Goal: Transaction & Acquisition: Book appointment/travel/reservation

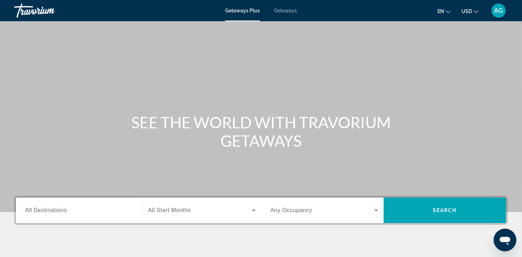
click at [91, 213] on input "Destination All Destinations" at bounding box center [79, 211] width 108 height 8
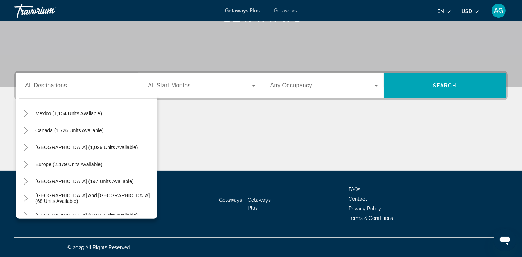
scroll to position [39, 0]
click at [80, 147] on span "Caribbean & Atlantic Islands (1,029 units available)" at bounding box center [86, 147] width 102 height 6
type input "**********"
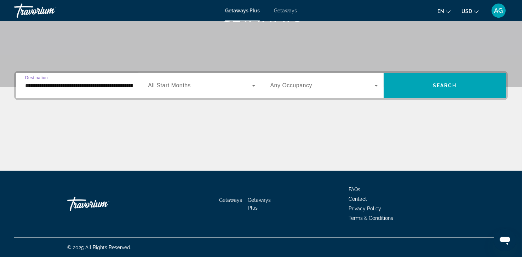
click at [50, 86] on input "**********" at bounding box center [79, 86] width 108 height 8
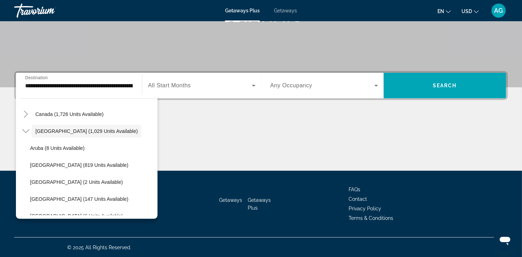
scroll to position [48, 0]
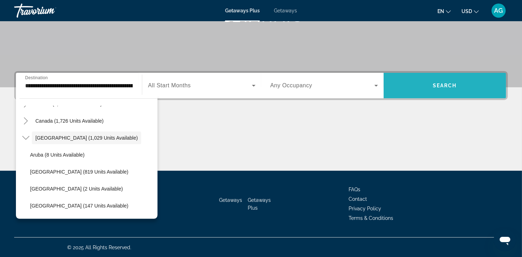
click at [443, 85] on span "Search" at bounding box center [445, 86] width 24 height 6
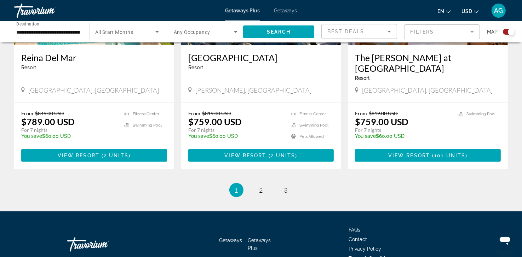
scroll to position [1104, 0]
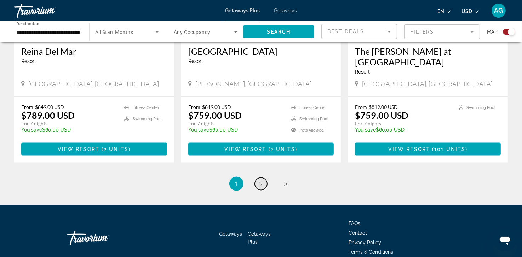
click at [262, 180] on span "2" at bounding box center [261, 184] width 4 height 8
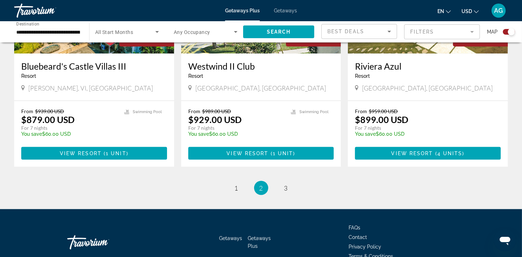
scroll to position [1103, 0]
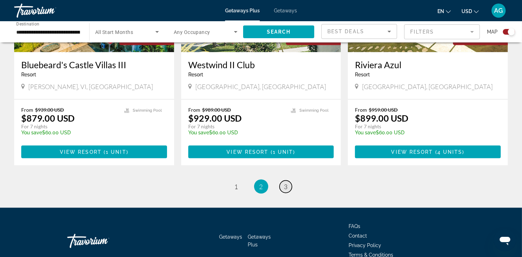
click at [284, 183] on span "3" at bounding box center [286, 187] width 4 height 8
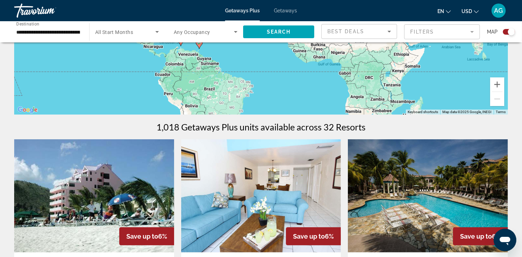
scroll to position [157, 0]
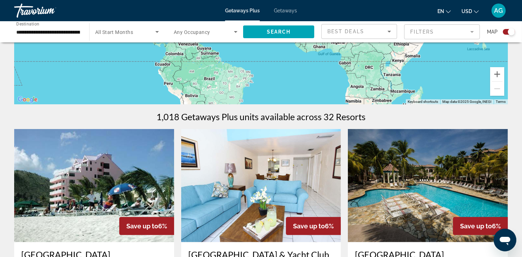
click at [279, 10] on span "Getaways" at bounding box center [285, 11] width 23 height 6
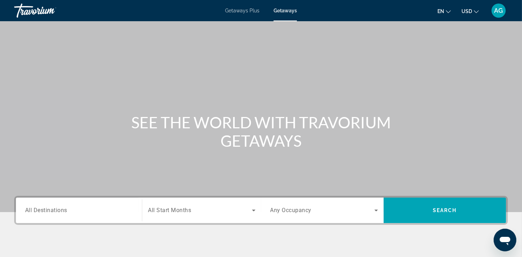
click at [100, 215] on div "Search widget" at bounding box center [79, 211] width 108 height 20
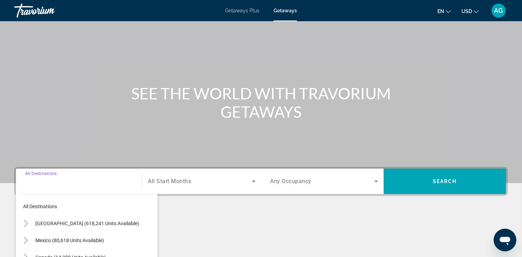
scroll to position [125, 0]
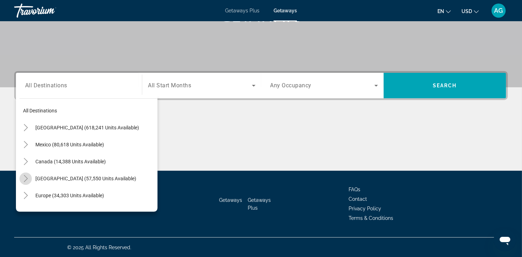
click at [25, 174] on mat-icon "Toggle Caribbean & Atlantic Islands (57,550 units available)" at bounding box center [25, 179] width 12 height 12
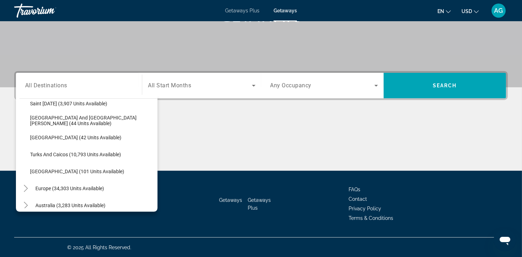
scroll to position [263, 0]
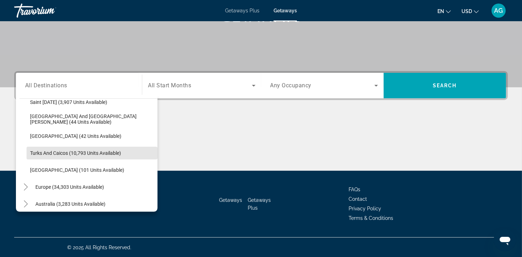
click at [126, 150] on span "Search widget" at bounding box center [92, 153] width 131 height 17
type input "**********"
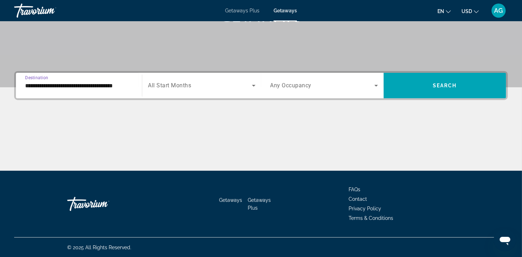
click at [244, 84] on span "Search widget" at bounding box center [200, 85] width 104 height 8
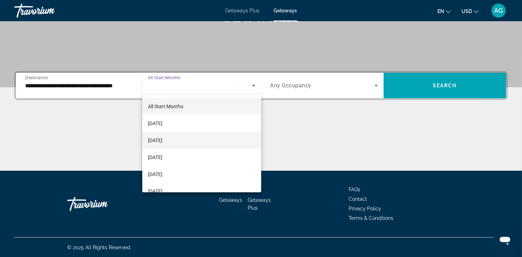
click at [211, 138] on mat-option "[DATE]" at bounding box center [201, 140] width 119 height 17
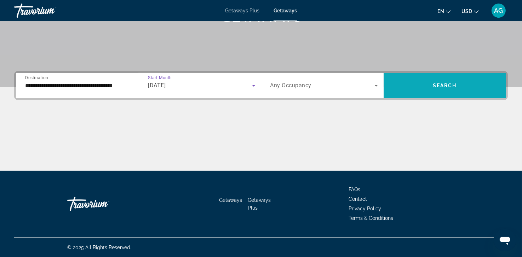
click at [435, 89] on span "Search widget" at bounding box center [444, 85] width 122 height 17
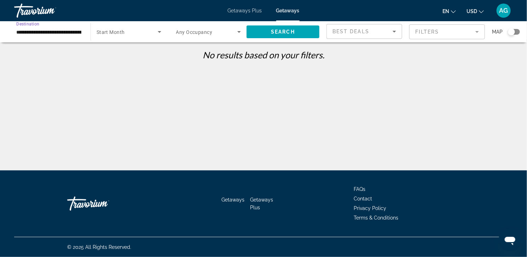
click at [79, 35] on input "**********" at bounding box center [48, 32] width 65 height 8
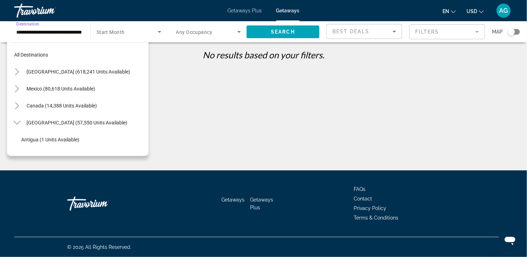
scroll to position [263, 0]
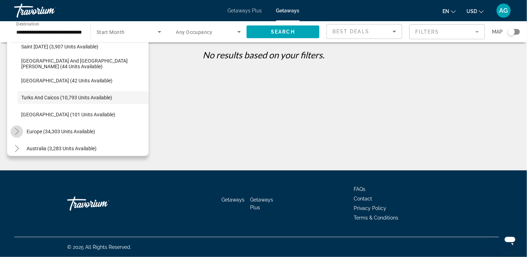
click at [15, 130] on icon "Toggle Europe (34,303 units available)" at bounding box center [16, 131] width 7 height 7
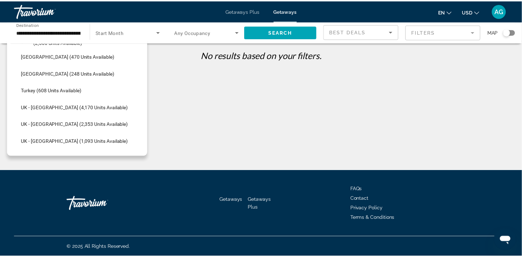
scroll to position [681, 0]
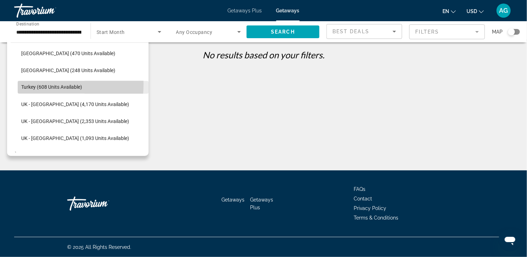
click at [24, 85] on span "Turkey (608 units available)" at bounding box center [51, 88] width 61 height 6
type input "**********"
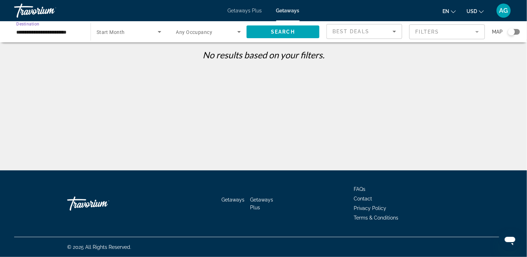
click at [140, 33] on span "Search widget" at bounding box center [127, 32] width 61 height 8
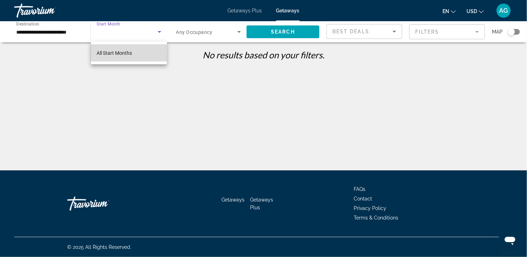
click at [140, 52] on mat-option "All Start Months" at bounding box center [129, 53] width 76 height 17
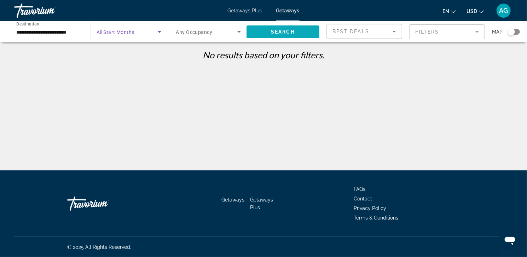
click at [278, 30] on span "Search" at bounding box center [283, 32] width 24 height 6
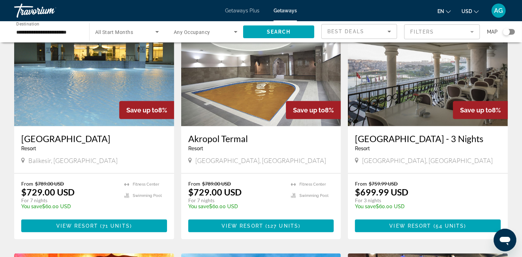
scroll to position [296, 0]
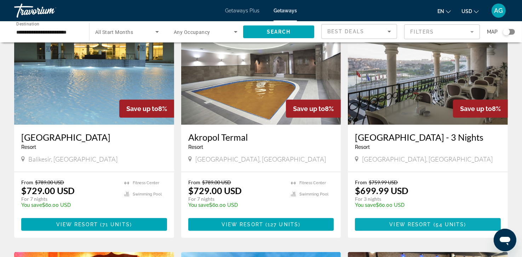
click at [427, 222] on span "View Resort" at bounding box center [410, 225] width 42 height 6
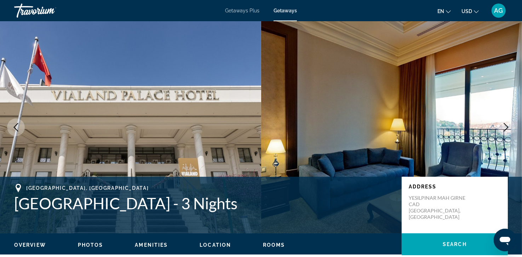
click at [505, 127] on icon "Next image" at bounding box center [506, 127] width 8 height 8
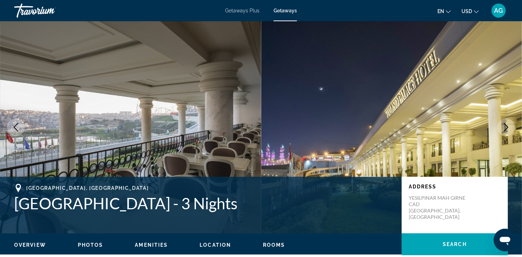
click at [505, 127] on icon "Next image" at bounding box center [506, 127] width 8 height 8
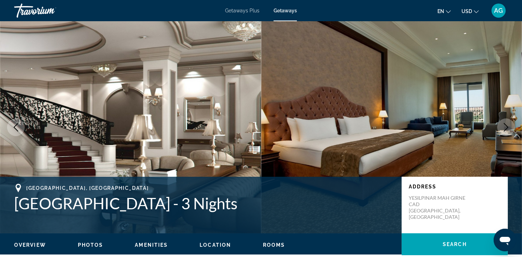
click at [505, 127] on icon "Next image" at bounding box center [506, 127] width 8 height 8
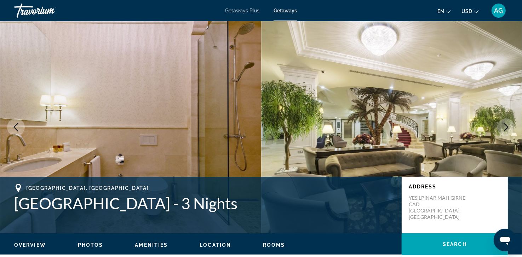
click at [505, 127] on icon "Next image" at bounding box center [506, 127] width 8 height 8
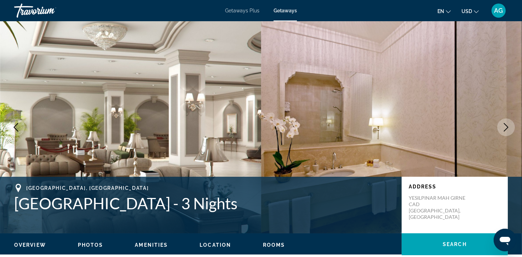
click at [505, 127] on icon "Next image" at bounding box center [506, 127] width 8 height 8
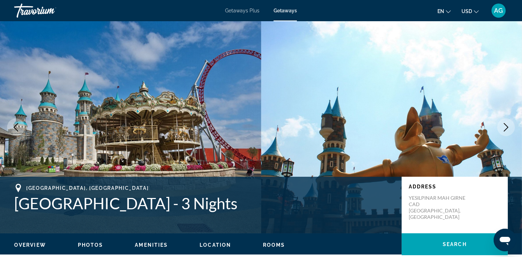
click at [500, 8] on span "AG" at bounding box center [498, 10] width 9 height 7
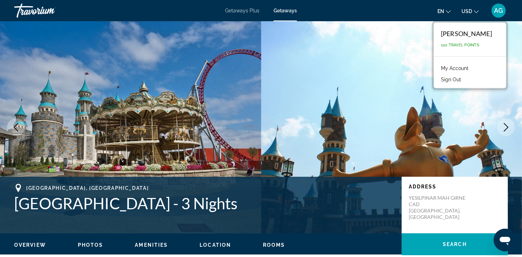
click at [464, 80] on button "Sign Out" at bounding box center [450, 79] width 27 height 9
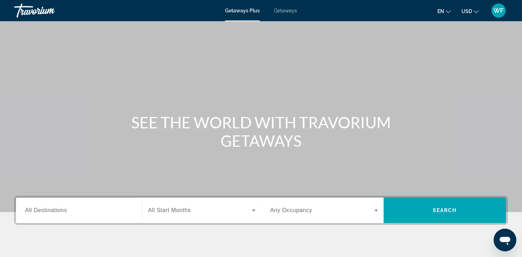
click at [287, 9] on span "Getaways" at bounding box center [285, 11] width 23 height 6
click at [84, 213] on input "Destination All Destinations" at bounding box center [79, 211] width 108 height 8
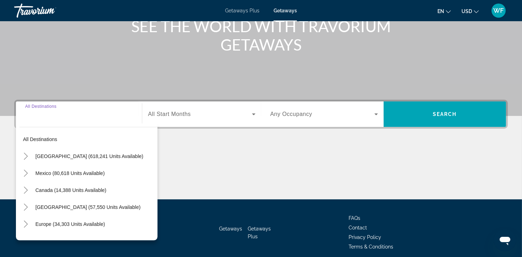
scroll to position [125, 0]
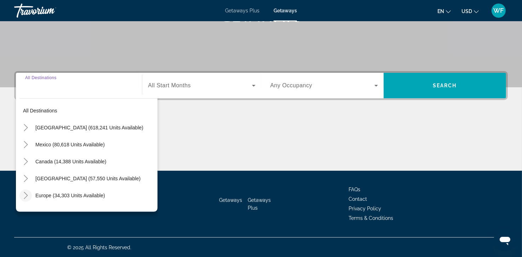
click at [24, 197] on icon "Toggle Europe (34,303 units available)" at bounding box center [25, 195] width 7 height 7
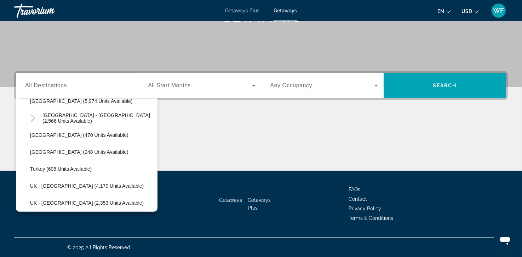
scroll to position [402, 0]
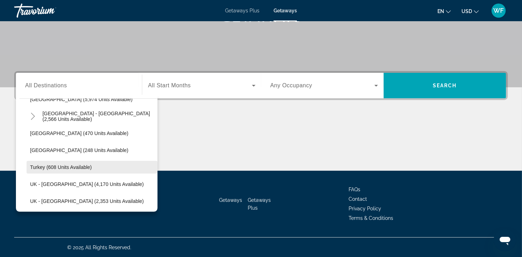
click at [78, 165] on span "Turkey (608 units available)" at bounding box center [61, 167] width 62 height 6
type input "**********"
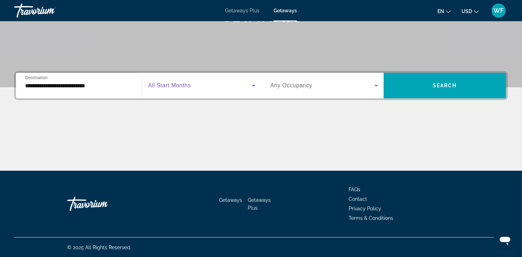
click at [224, 88] on span "Search widget" at bounding box center [200, 85] width 104 height 8
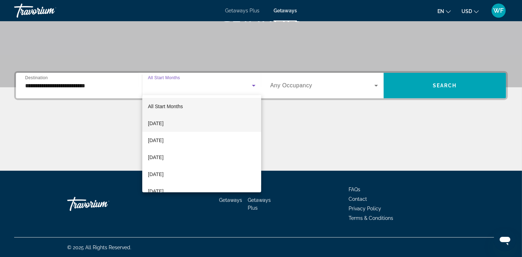
click at [205, 127] on mat-option "September 2025" at bounding box center [201, 123] width 119 height 17
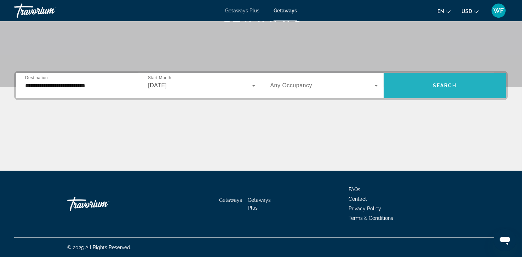
click at [410, 84] on span "Search widget" at bounding box center [444, 85] width 122 height 17
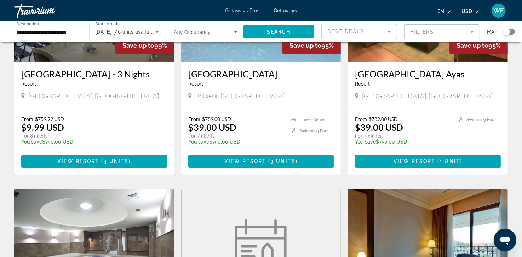
scroll to position [123, 0]
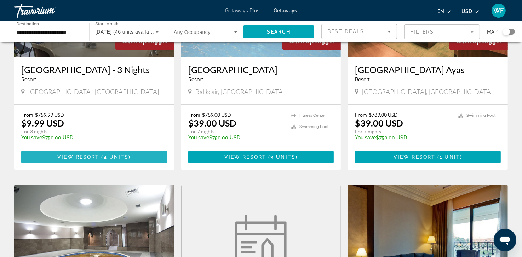
click at [102, 157] on span "( 4 units )" at bounding box center [114, 157] width 31 height 6
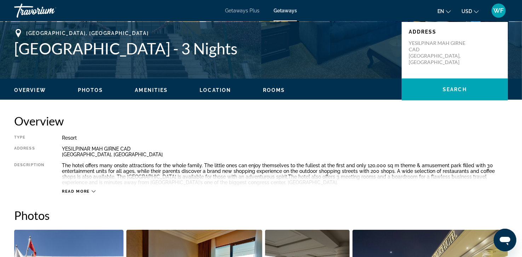
scroll to position [151, 0]
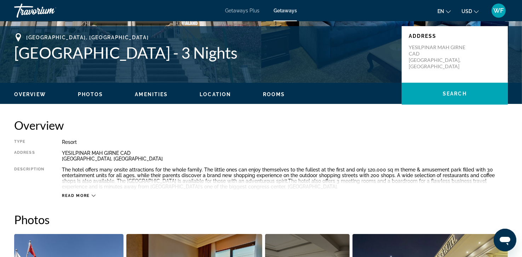
click at [68, 194] on span "Read more" at bounding box center [76, 195] width 28 height 5
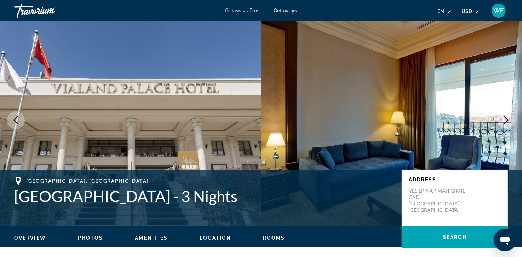
scroll to position [0, 0]
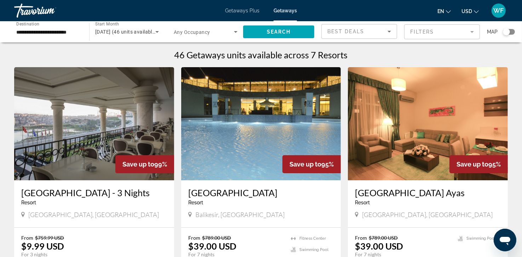
click at [157, 32] on icon "Search widget" at bounding box center [157, 32] width 4 height 2
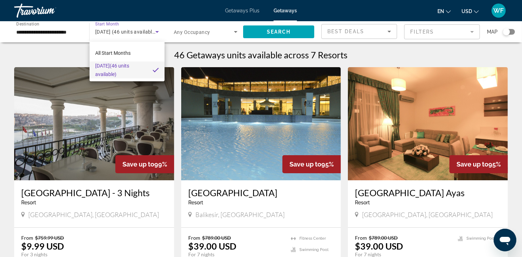
click at [159, 33] on div at bounding box center [261, 128] width 522 height 257
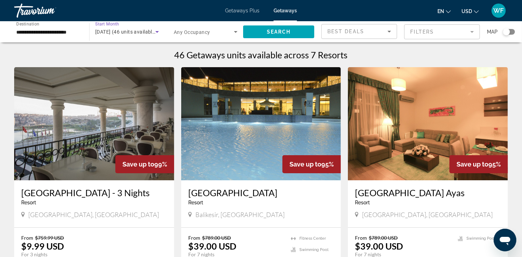
click at [159, 33] on icon "Search widget" at bounding box center [157, 32] width 8 height 8
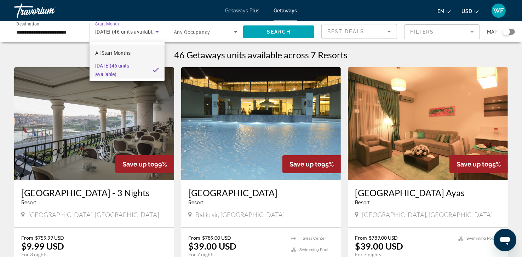
click at [146, 53] on mat-option "All Start Months" at bounding box center [126, 53] width 75 height 17
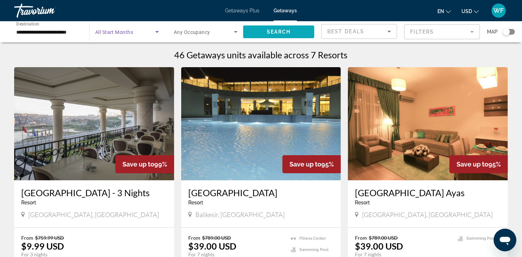
click at [268, 33] on span "Search" at bounding box center [279, 32] width 24 height 6
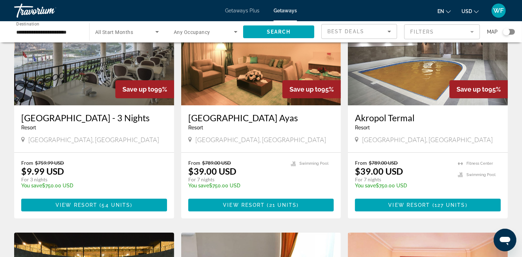
scroll to position [62, 0]
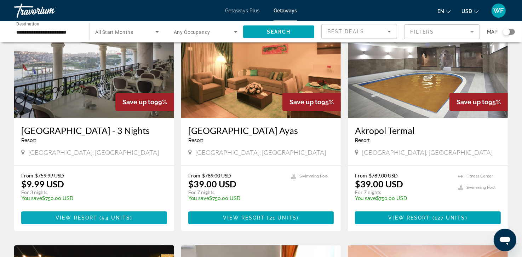
click at [95, 214] on span "Main content" at bounding box center [94, 217] width 146 height 17
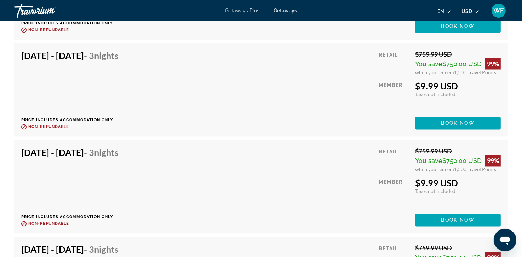
scroll to position [1290, 0]
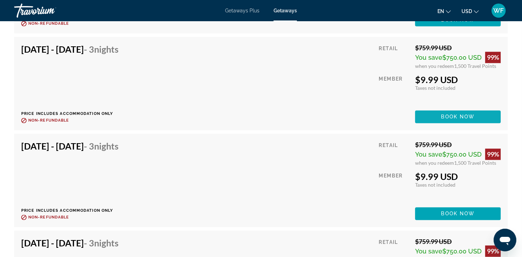
click at [465, 117] on span "Book now" at bounding box center [458, 117] width 34 height 6
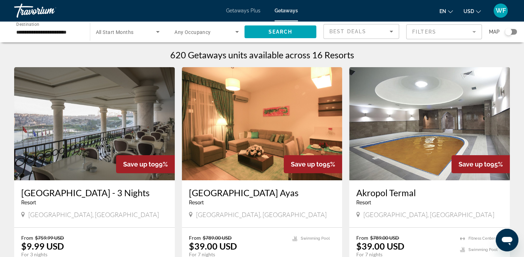
click at [87, 34] on div "Start Month All Start Months" at bounding box center [125, 31] width 79 height 21
click at [82, 33] on div "**********" at bounding box center [49, 32] width 76 height 20
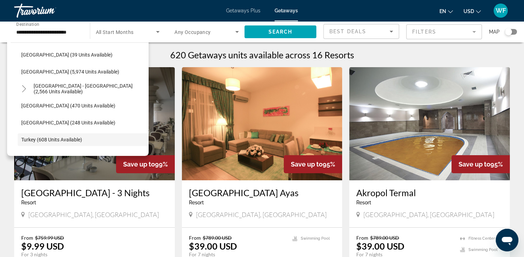
scroll to position [372, 0]
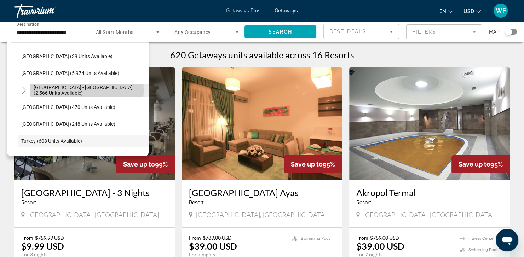
drag, startPoint x: 65, startPoint y: 90, endPoint x: 60, endPoint y: 93, distance: 5.6
click at [60, 93] on button "Spain - Canary Islands (2,566 units available)" at bounding box center [89, 90] width 118 height 13
type input "**********"
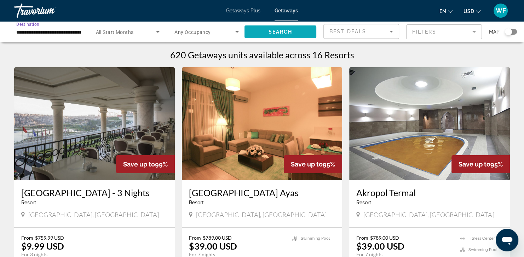
scroll to position [0, 0]
click at [274, 32] on span "Search" at bounding box center [280, 32] width 24 height 6
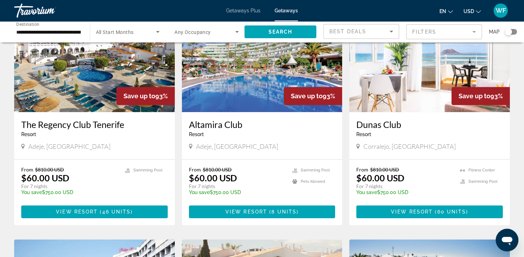
scroll to position [578, 0]
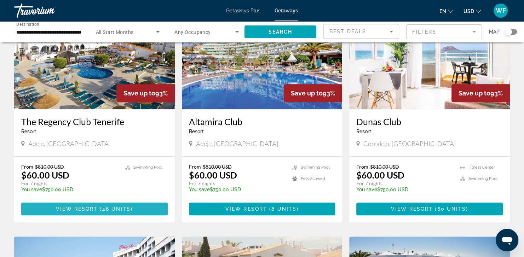
click at [102, 206] on span "46 units" at bounding box center [116, 209] width 29 height 6
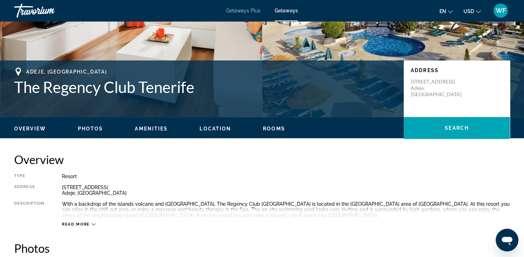
scroll to position [102, 0]
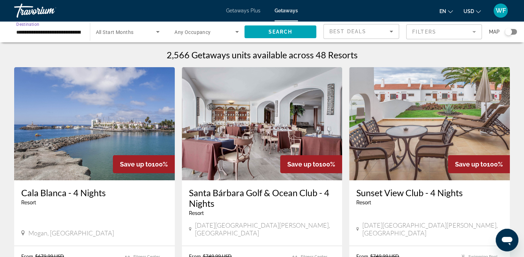
click at [31, 31] on input "**********" at bounding box center [48, 32] width 64 height 8
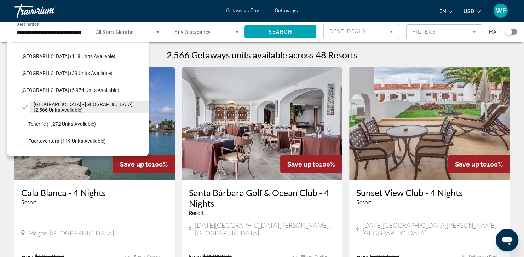
scroll to position [351, 0]
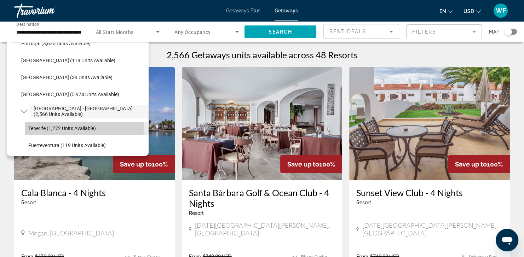
click at [74, 126] on span "Tenerife (1,272 units available)" at bounding box center [62, 129] width 68 height 6
type input "**********"
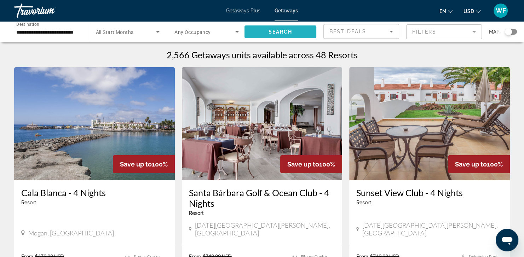
click at [275, 27] on span "Search widget" at bounding box center [280, 31] width 72 height 17
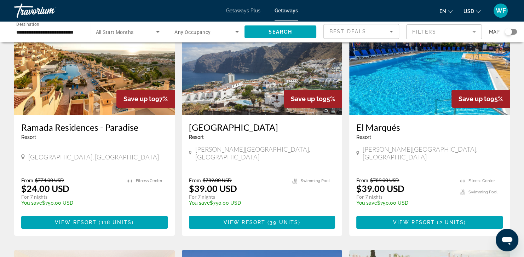
scroll to position [67, 0]
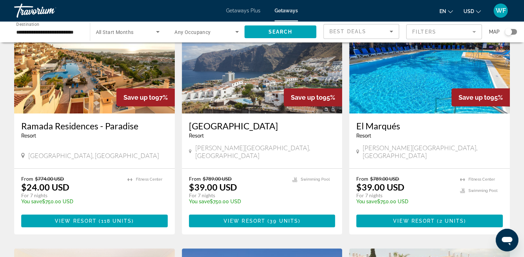
click at [68, 93] on img "Main content" at bounding box center [94, 56] width 161 height 113
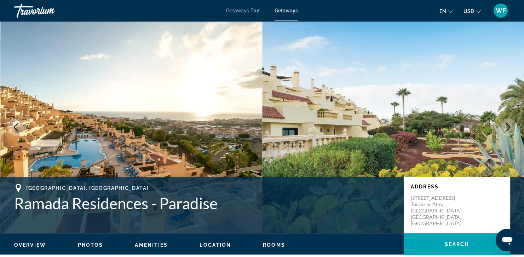
click at [507, 131] on icon "Next image" at bounding box center [508, 127] width 8 height 8
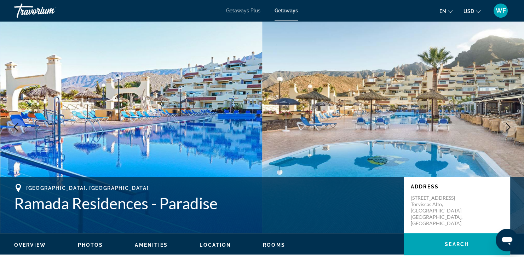
click at [507, 131] on icon "Next image" at bounding box center [508, 127] width 8 height 8
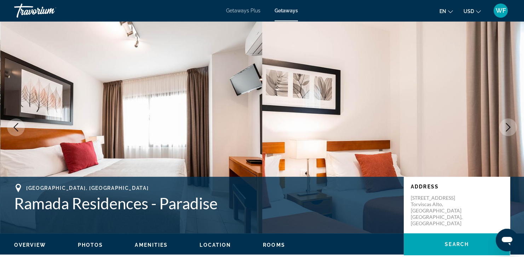
click at [507, 131] on icon "Next image" at bounding box center [508, 127] width 8 height 8
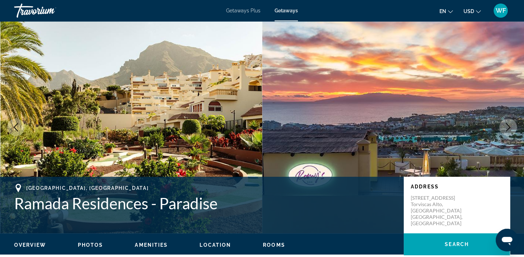
click at [507, 131] on icon "Next image" at bounding box center [508, 127] width 8 height 8
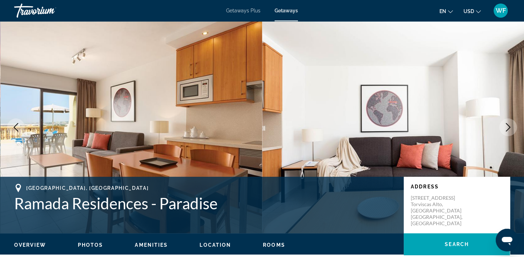
click at [507, 131] on icon "Next image" at bounding box center [508, 127] width 8 height 8
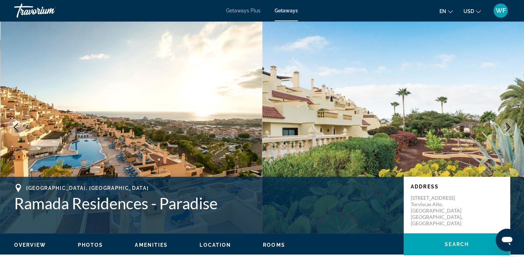
click at [507, 131] on icon "Next image" at bounding box center [508, 127] width 8 height 8
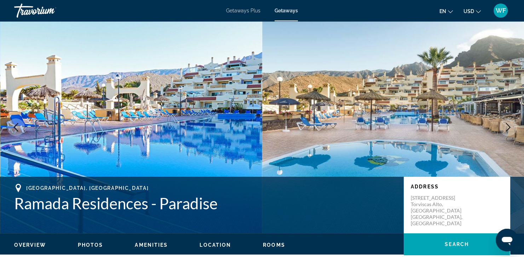
click at [507, 131] on icon "Next image" at bounding box center [508, 127] width 8 height 8
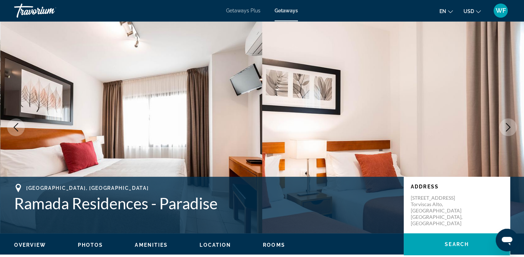
click at [507, 131] on icon "Next image" at bounding box center [508, 127] width 8 height 8
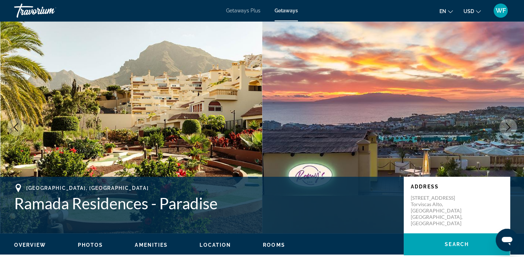
click at [507, 131] on icon "Next image" at bounding box center [508, 127] width 8 height 8
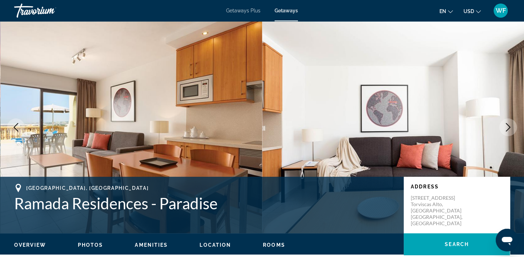
click at [507, 131] on icon "Next image" at bounding box center [508, 127] width 8 height 8
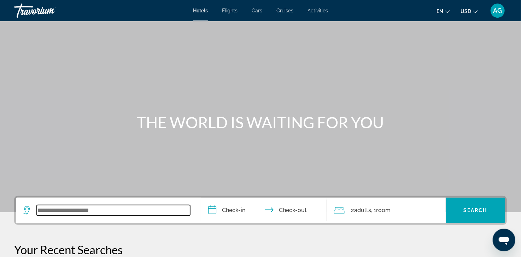
click at [64, 209] on input "Search widget" at bounding box center [114, 210] width 154 height 11
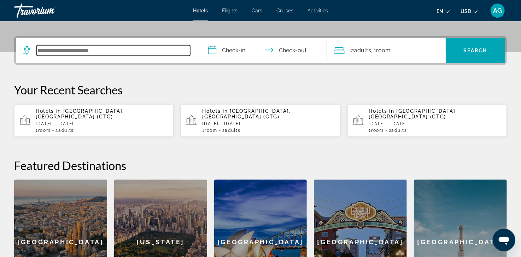
scroll to position [173, 0]
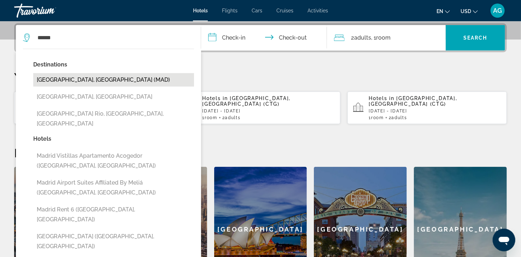
click at [53, 80] on button "[GEOGRAPHIC_DATA], [GEOGRAPHIC_DATA] (MAD)" at bounding box center [113, 79] width 161 height 13
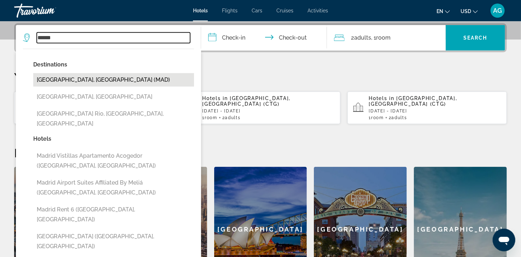
type input "**********"
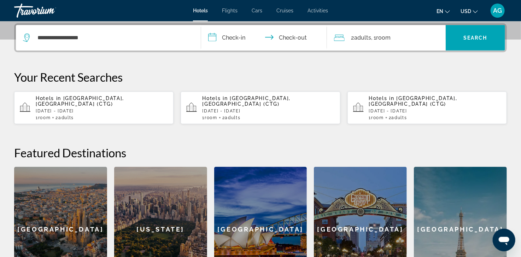
click at [236, 39] on input "**********" at bounding box center [265, 39] width 129 height 28
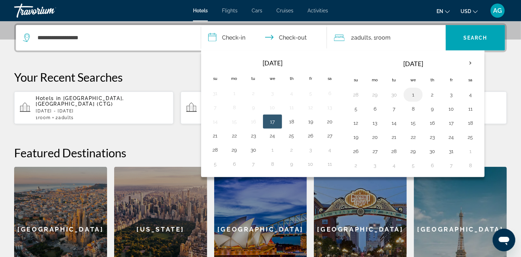
click at [412, 93] on button "1" at bounding box center [413, 95] width 11 height 10
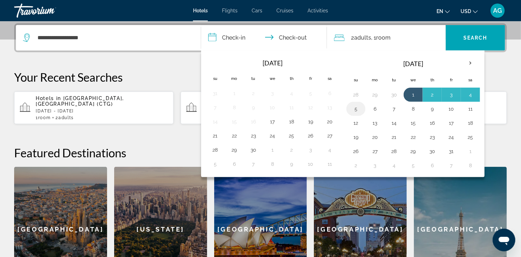
click at [358, 108] on button "5" at bounding box center [356, 109] width 11 height 10
type input "**********"
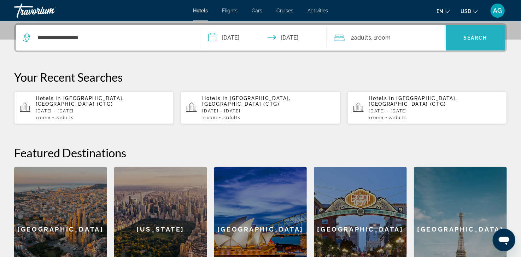
click at [464, 39] on span "Search" at bounding box center [476, 38] width 24 height 6
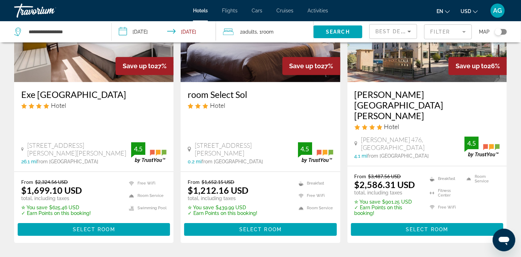
scroll to position [985, 0]
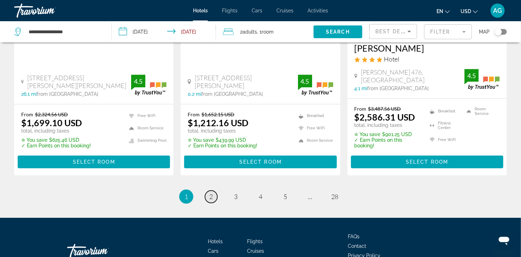
click at [212, 193] on span "2" at bounding box center [211, 197] width 4 height 8
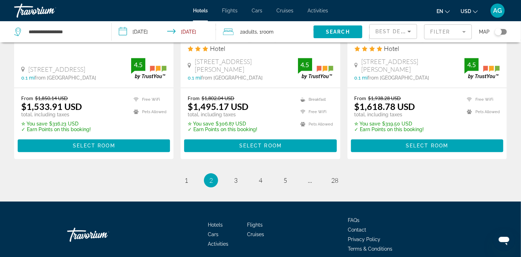
scroll to position [990, 0]
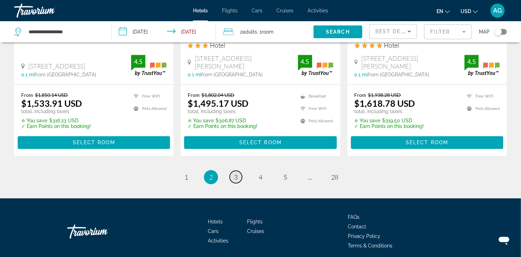
click at [236, 178] on span "3" at bounding box center [236, 177] width 4 height 8
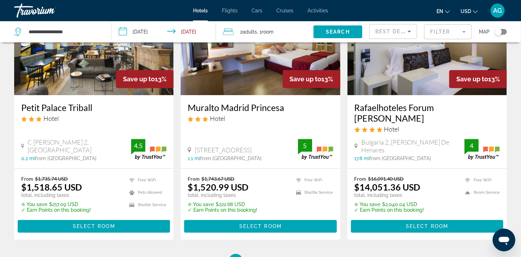
scroll to position [920, 0]
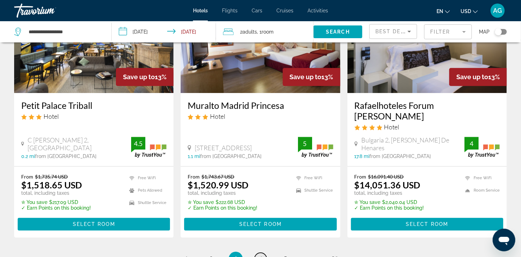
click at [262, 255] on span "4" at bounding box center [261, 259] width 4 height 8
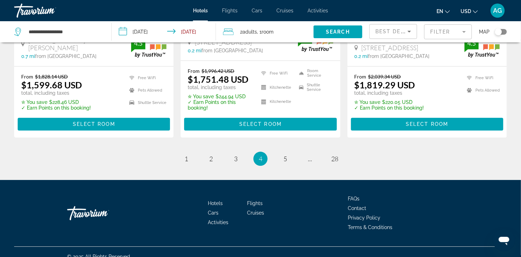
scroll to position [1007, 0]
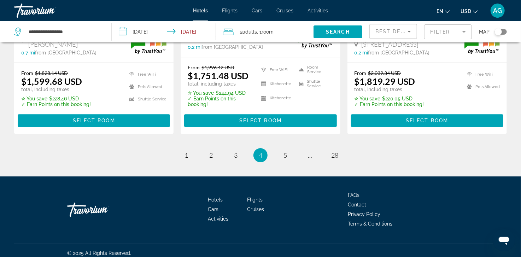
click at [146, 33] on input "**********" at bounding box center [166, 32] width 108 height 23
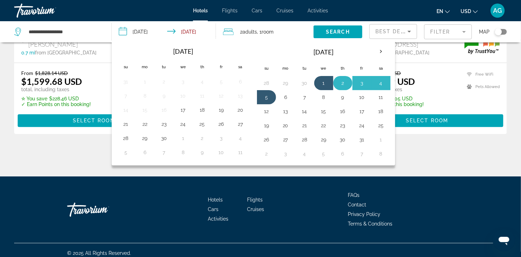
click at [339, 80] on button "2" at bounding box center [342, 83] width 11 height 10
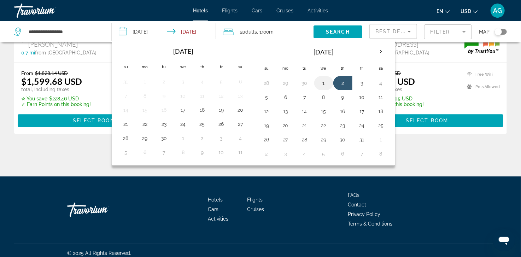
click at [324, 82] on button "1" at bounding box center [323, 83] width 11 height 10
type input "**********"
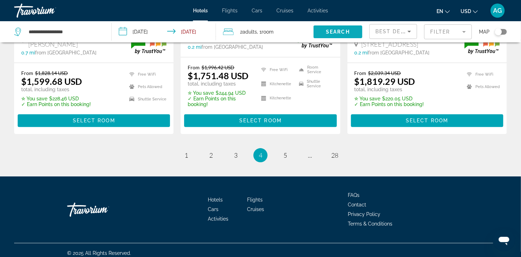
click at [341, 31] on span "Search" at bounding box center [338, 32] width 24 height 6
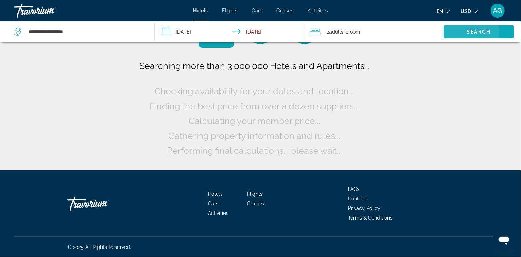
scroll to position [0, 0]
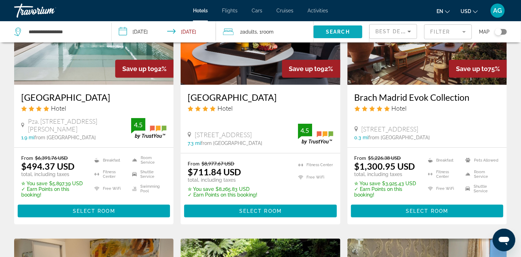
scroll to position [97, 0]
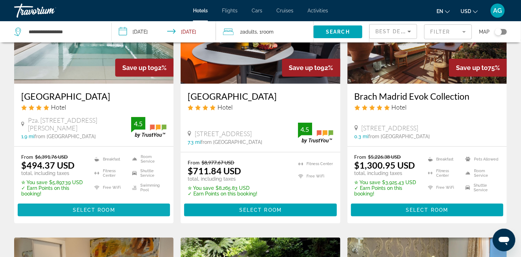
click at [90, 207] on span "Select Room" at bounding box center [94, 210] width 42 height 6
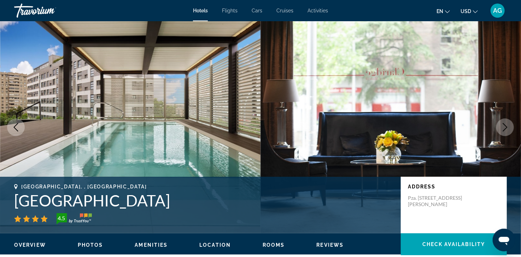
click at [505, 125] on icon "Next image" at bounding box center [505, 127] width 5 height 8
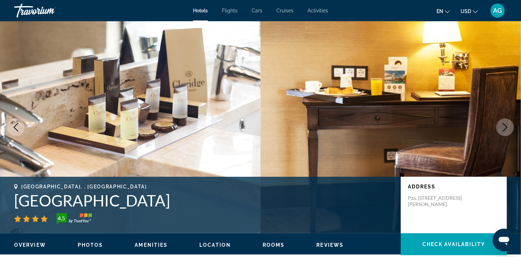
click at [505, 125] on icon "Next image" at bounding box center [505, 127] width 5 height 8
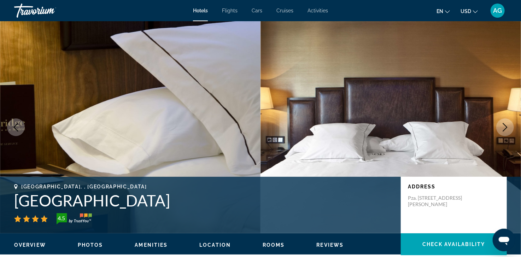
click at [505, 125] on icon "Next image" at bounding box center [505, 127] width 5 height 8
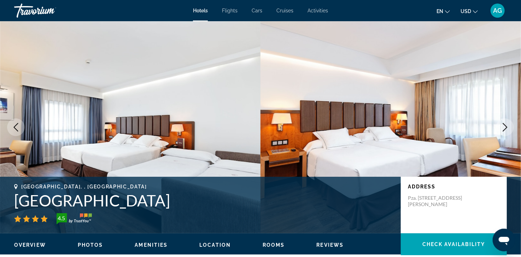
click at [505, 125] on icon "Next image" at bounding box center [505, 127] width 5 height 8
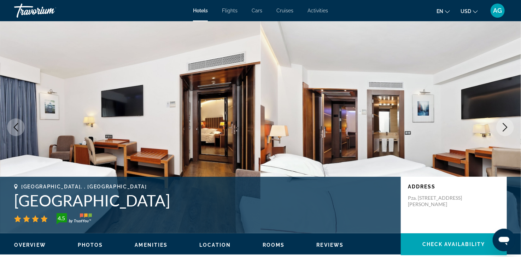
click at [505, 125] on icon "Next image" at bounding box center [505, 127] width 5 height 8
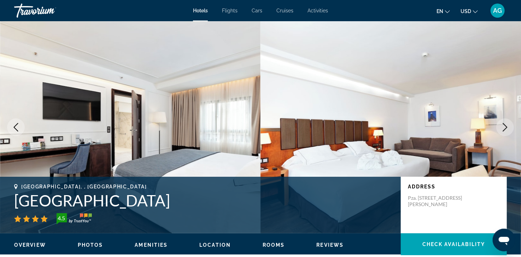
click at [505, 125] on icon "Next image" at bounding box center [505, 127] width 5 height 8
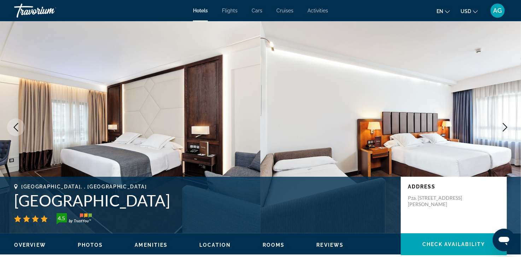
click at [505, 125] on icon "Next image" at bounding box center [505, 127] width 5 height 8
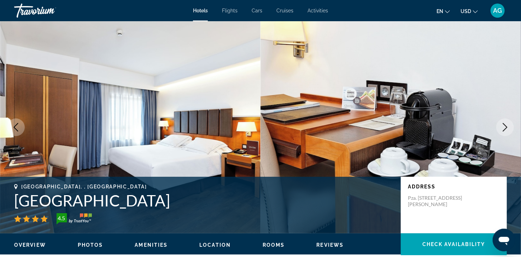
click at [505, 125] on icon "Next image" at bounding box center [505, 127] width 5 height 8
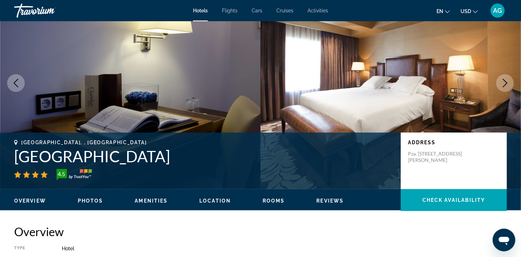
scroll to position [5, 0]
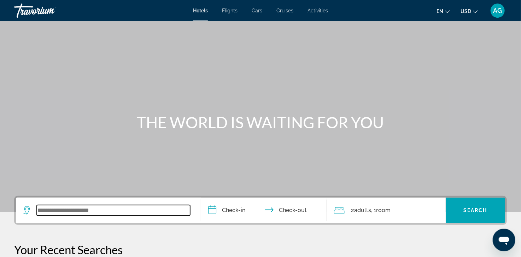
click at [63, 208] on input "Search widget" at bounding box center [114, 210] width 154 height 11
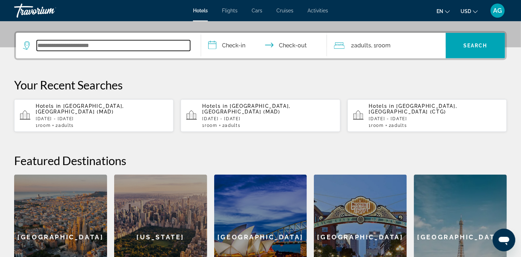
scroll to position [173, 0]
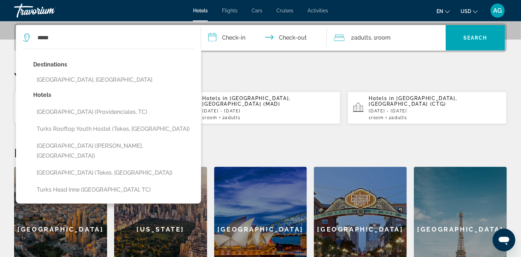
click at [91, 87] on div "Destinations Turks And Caicos, Turks And Caicos Islands" at bounding box center [113, 75] width 161 height 30
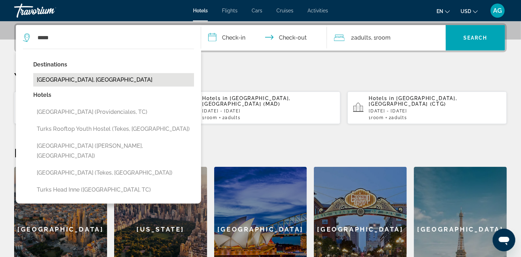
click at [89, 81] on button "Turks And Caicos, Turks And Caicos Islands" at bounding box center [113, 79] width 161 height 13
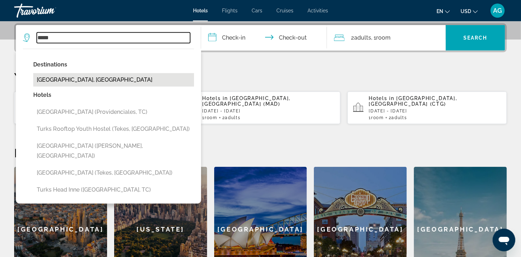
type input "**********"
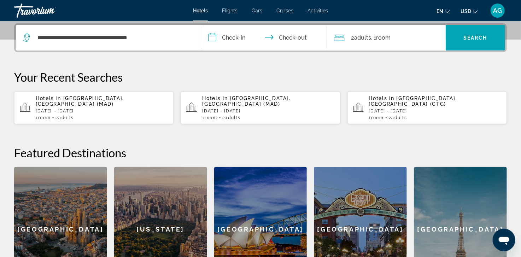
click at [242, 37] on input "**********" at bounding box center [265, 39] width 129 height 28
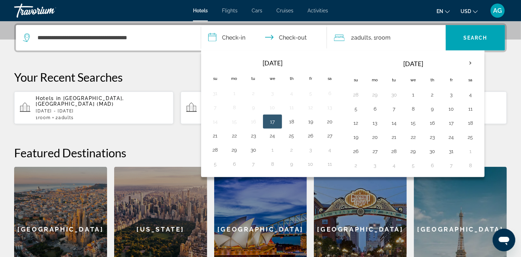
click at [276, 123] on button "17" at bounding box center [272, 122] width 11 height 10
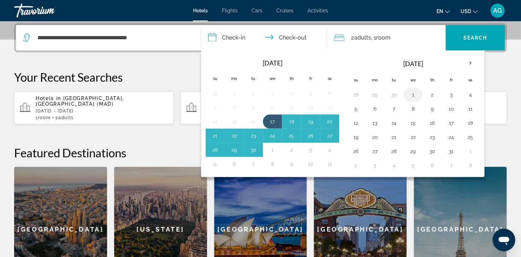
click at [410, 94] on button "1" at bounding box center [413, 95] width 11 height 10
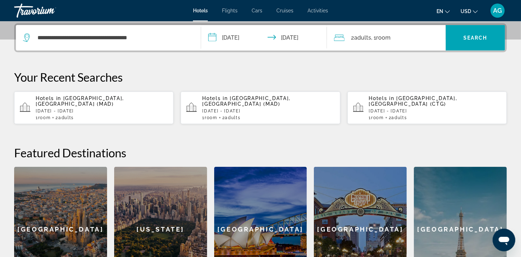
click at [229, 37] on input "**********" at bounding box center [265, 39] width 129 height 28
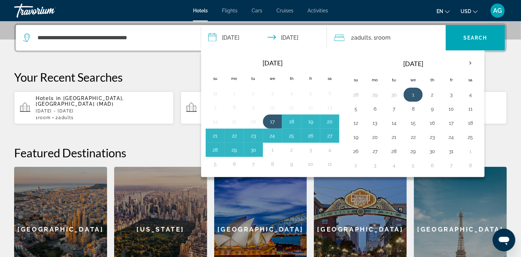
click at [410, 97] on button "1" at bounding box center [413, 95] width 11 height 10
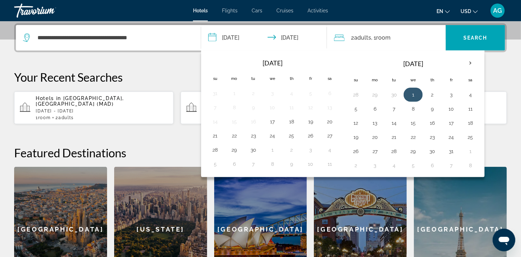
click at [410, 97] on button "1" at bounding box center [413, 95] width 11 height 10
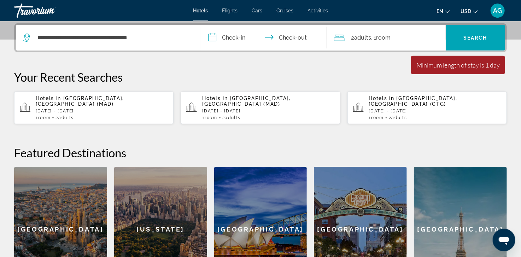
click at [236, 39] on input "**********" at bounding box center [265, 39] width 129 height 28
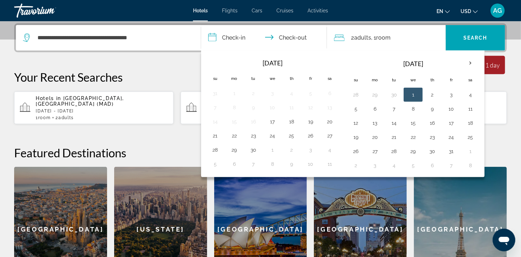
click at [416, 92] on button "1" at bounding box center [413, 95] width 11 height 10
click at [471, 94] on button "4" at bounding box center [470, 95] width 11 height 10
type input "**********"
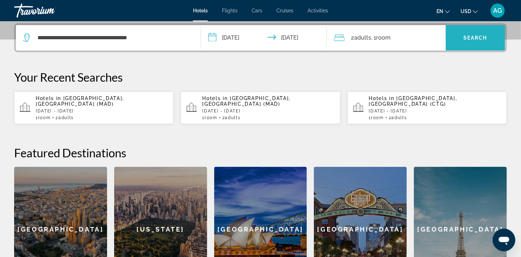
click at [480, 46] on span "Search widget" at bounding box center [475, 37] width 59 height 25
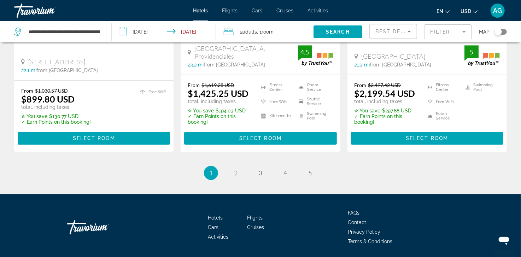
scroll to position [1006, 0]
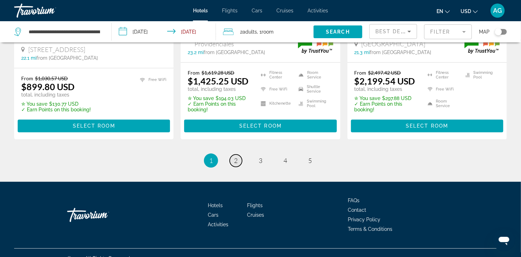
click at [238, 157] on span "2" at bounding box center [236, 161] width 4 height 8
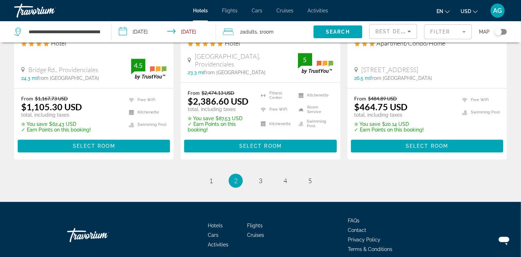
scroll to position [976, 0]
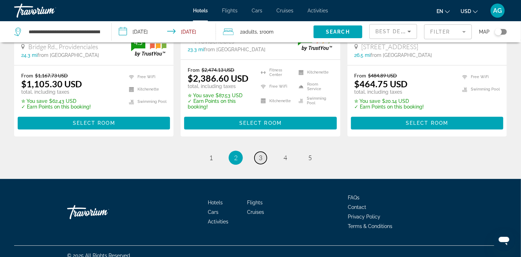
click at [259, 159] on span "3" at bounding box center [261, 158] width 4 height 8
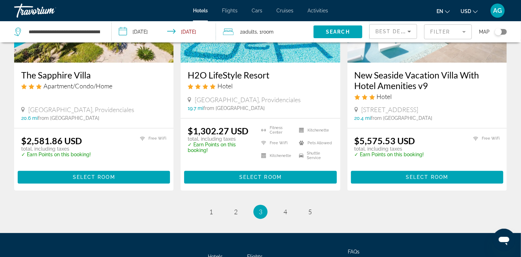
scroll to position [934, 0]
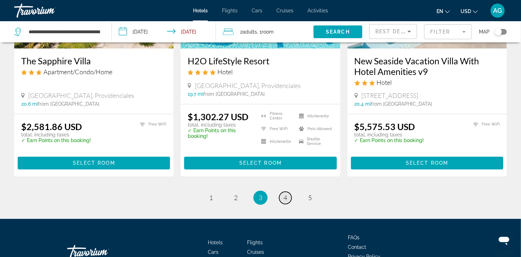
click at [286, 201] on span "4" at bounding box center [286, 198] width 4 height 8
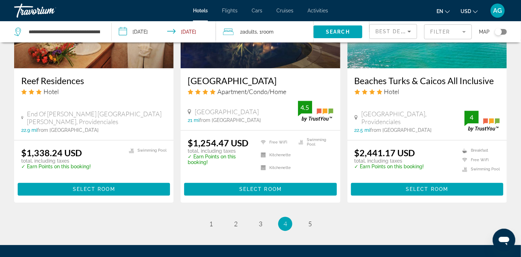
scroll to position [891, 0]
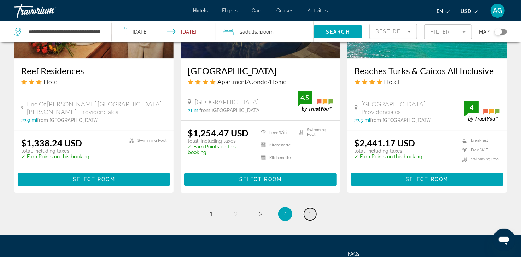
click at [310, 213] on span "5" at bounding box center [310, 214] width 4 height 8
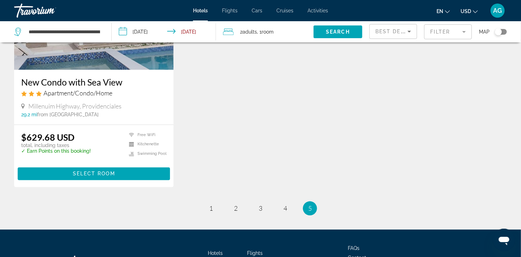
scroll to position [633, 0]
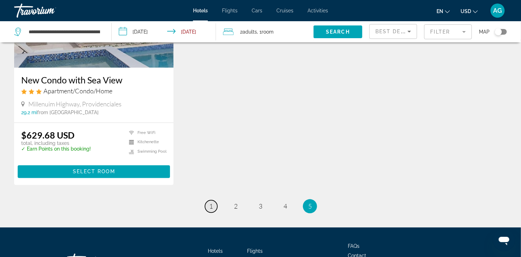
click at [212, 203] on span "1" at bounding box center [211, 207] width 4 height 8
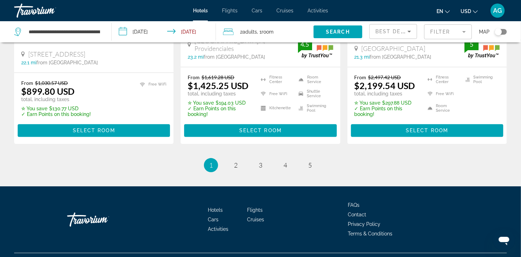
scroll to position [1006, 0]
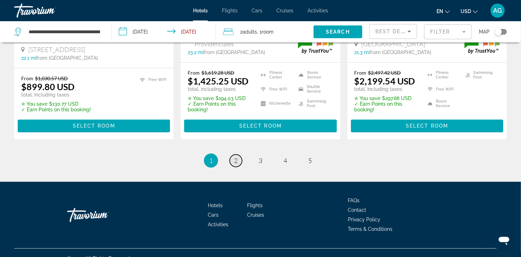
click at [235, 157] on span "2" at bounding box center [236, 161] width 4 height 8
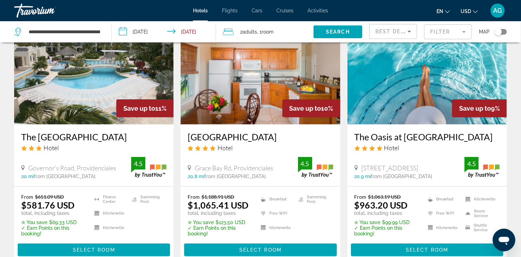
scroll to position [57, 0]
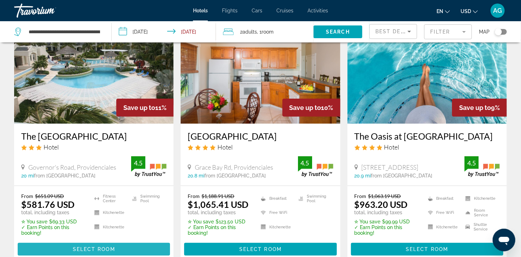
click at [81, 248] on span "Select Room" at bounding box center [94, 250] width 42 height 6
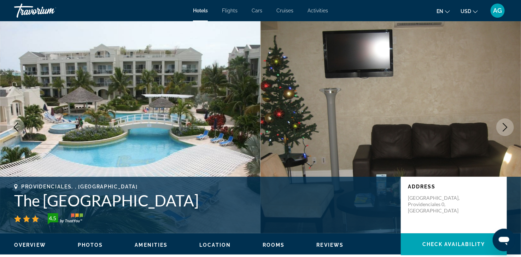
click at [504, 128] on icon "Next image" at bounding box center [505, 127] width 8 height 8
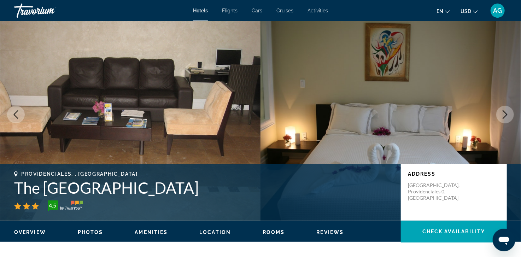
scroll to position [3, 0]
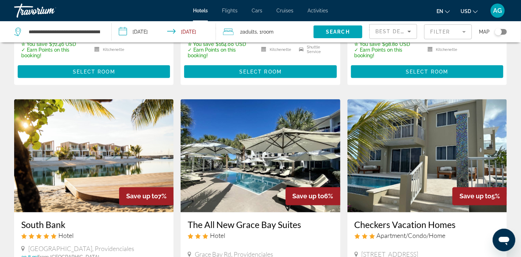
scroll to position [481, 0]
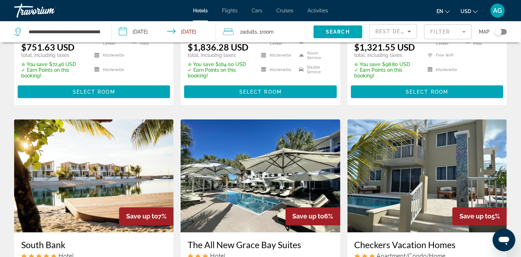
click at [496, 12] on span "AG" at bounding box center [498, 10] width 9 height 7
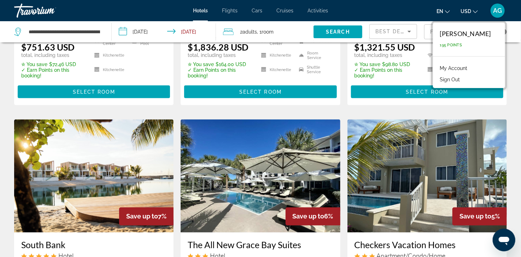
click at [464, 79] on button "Sign Out" at bounding box center [450, 79] width 27 height 9
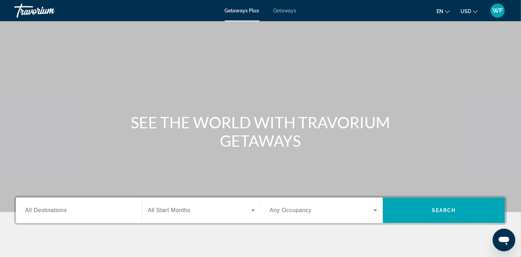
click at [287, 10] on span "Getaways" at bounding box center [285, 11] width 23 height 6
click at [109, 207] on input "Destination All Destinations" at bounding box center [79, 211] width 108 height 8
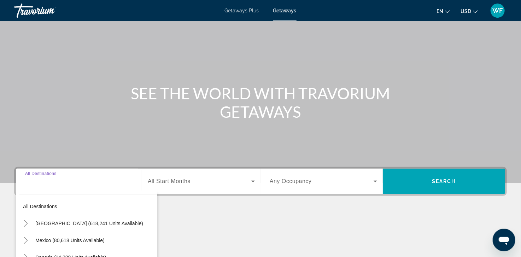
scroll to position [125, 0]
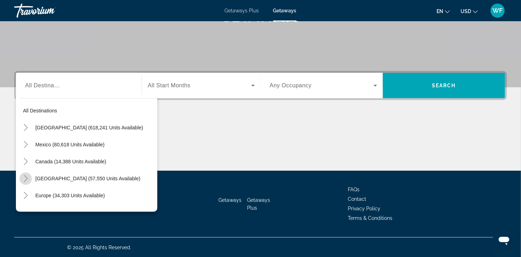
click at [26, 176] on icon "Toggle Caribbean & Atlantic Islands (57,550 units available)" at bounding box center [25, 178] width 7 height 7
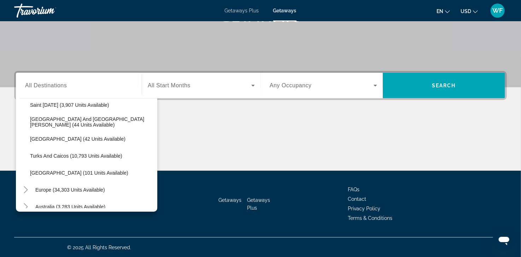
scroll to position [267, 0]
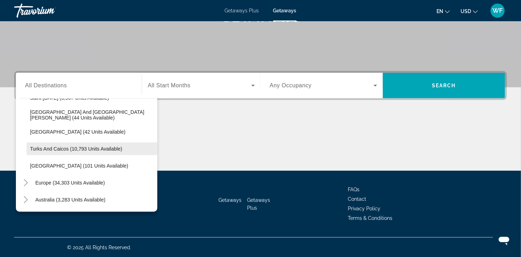
click at [101, 149] on span "Turks and Caicos (10,793 units available)" at bounding box center [76, 149] width 92 height 6
type input "**********"
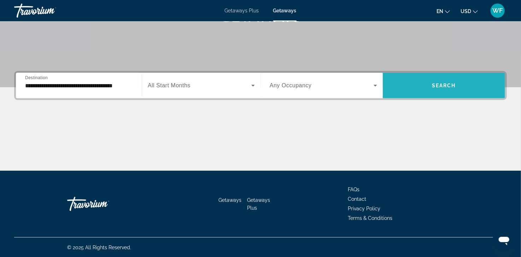
click at [432, 84] on span "Search widget" at bounding box center [444, 85] width 122 height 17
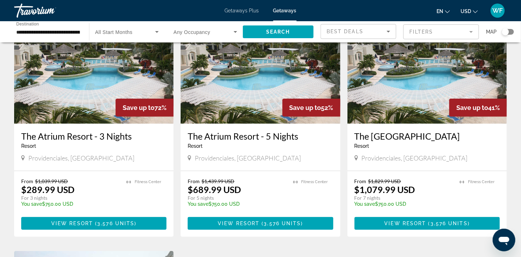
scroll to position [71, 0]
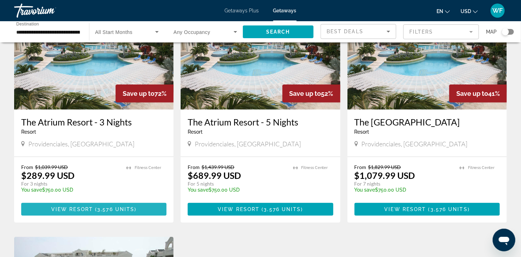
click at [92, 209] on span "View Resort" at bounding box center [72, 210] width 42 height 6
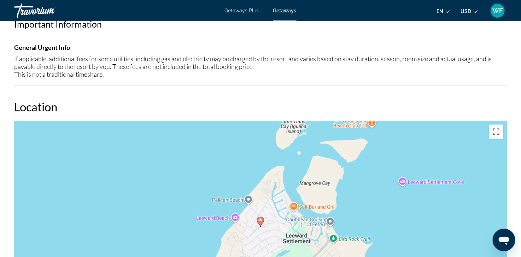
scroll to position [664, 0]
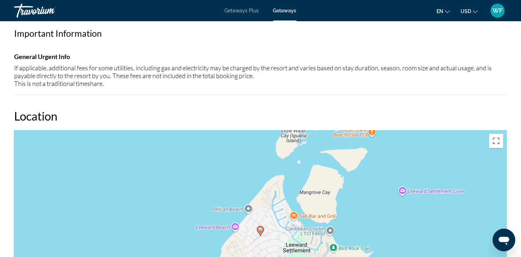
click at [239, 10] on span "Getaways Plus" at bounding box center [242, 11] width 34 height 6
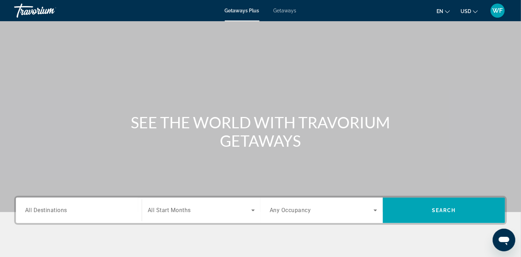
click at [110, 210] on input "Destination All Destinations" at bounding box center [79, 211] width 108 height 8
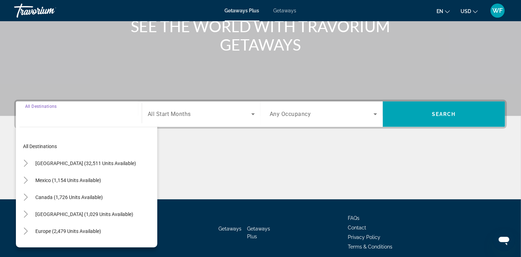
scroll to position [125, 0]
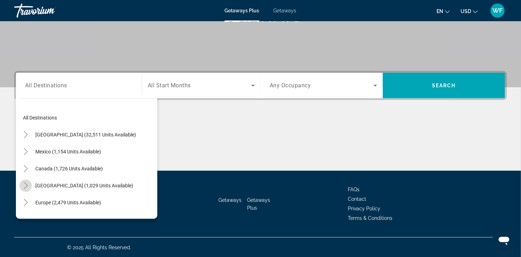
click at [25, 185] on icon "Toggle Caribbean & Atlantic Islands (1,029 units available)" at bounding box center [25, 185] width 7 height 7
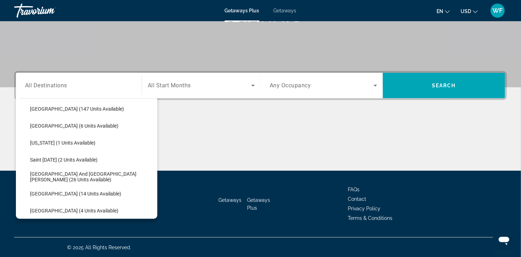
scroll to position [161, 0]
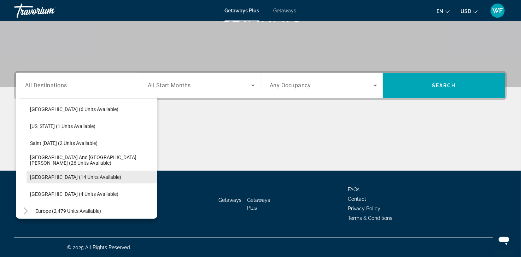
drag, startPoint x: 151, startPoint y: 166, endPoint x: 151, endPoint y: 171, distance: 4.6
click at [151, 171] on ul "Aruba (8 units available) Bahamas (819 units available) Cayman Islands (2 units…" at bounding box center [88, 118] width 138 height 170
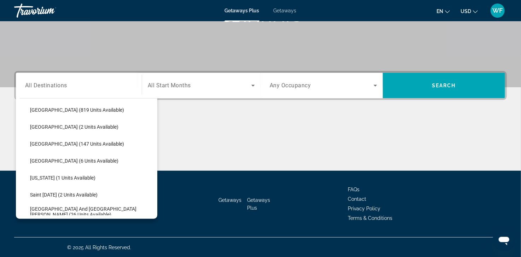
scroll to position [106, 0]
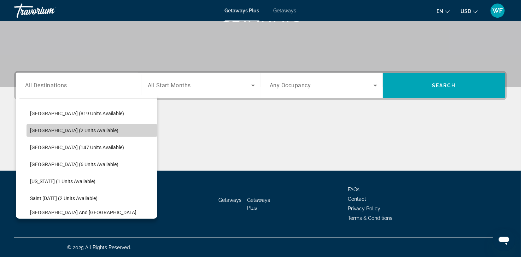
click at [107, 130] on span "Search widget" at bounding box center [92, 130] width 131 height 17
type input "**********"
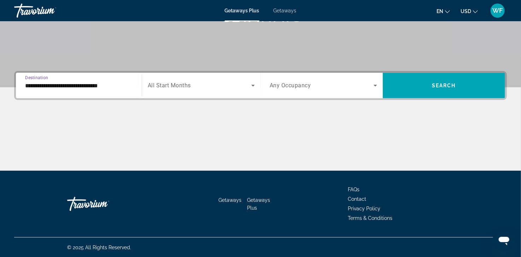
click at [247, 81] on span "Search widget" at bounding box center [200, 85] width 104 height 8
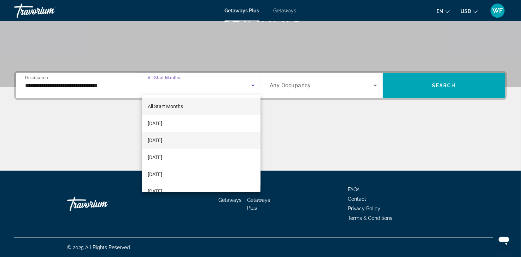
click at [220, 137] on mat-option "October 2025" at bounding box center [201, 140] width 118 height 17
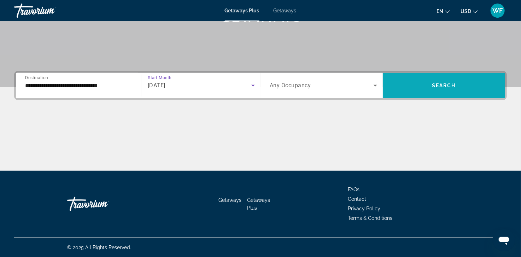
click at [409, 84] on span "Search widget" at bounding box center [444, 85] width 122 height 17
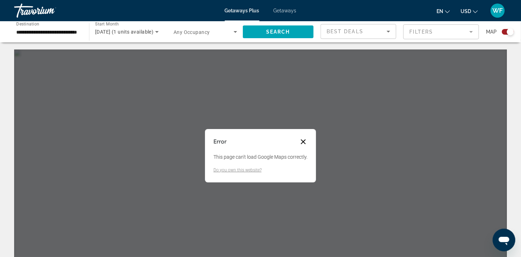
click at [303, 143] on button "Close dialog" at bounding box center [303, 142] width 8 height 8
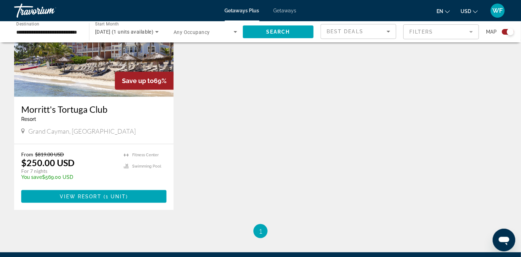
scroll to position [304, 0]
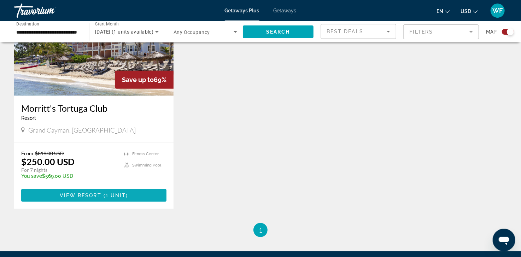
click at [108, 197] on span "1 unit" at bounding box center [116, 196] width 21 height 6
